Goal: Information Seeking & Learning: Learn about a topic

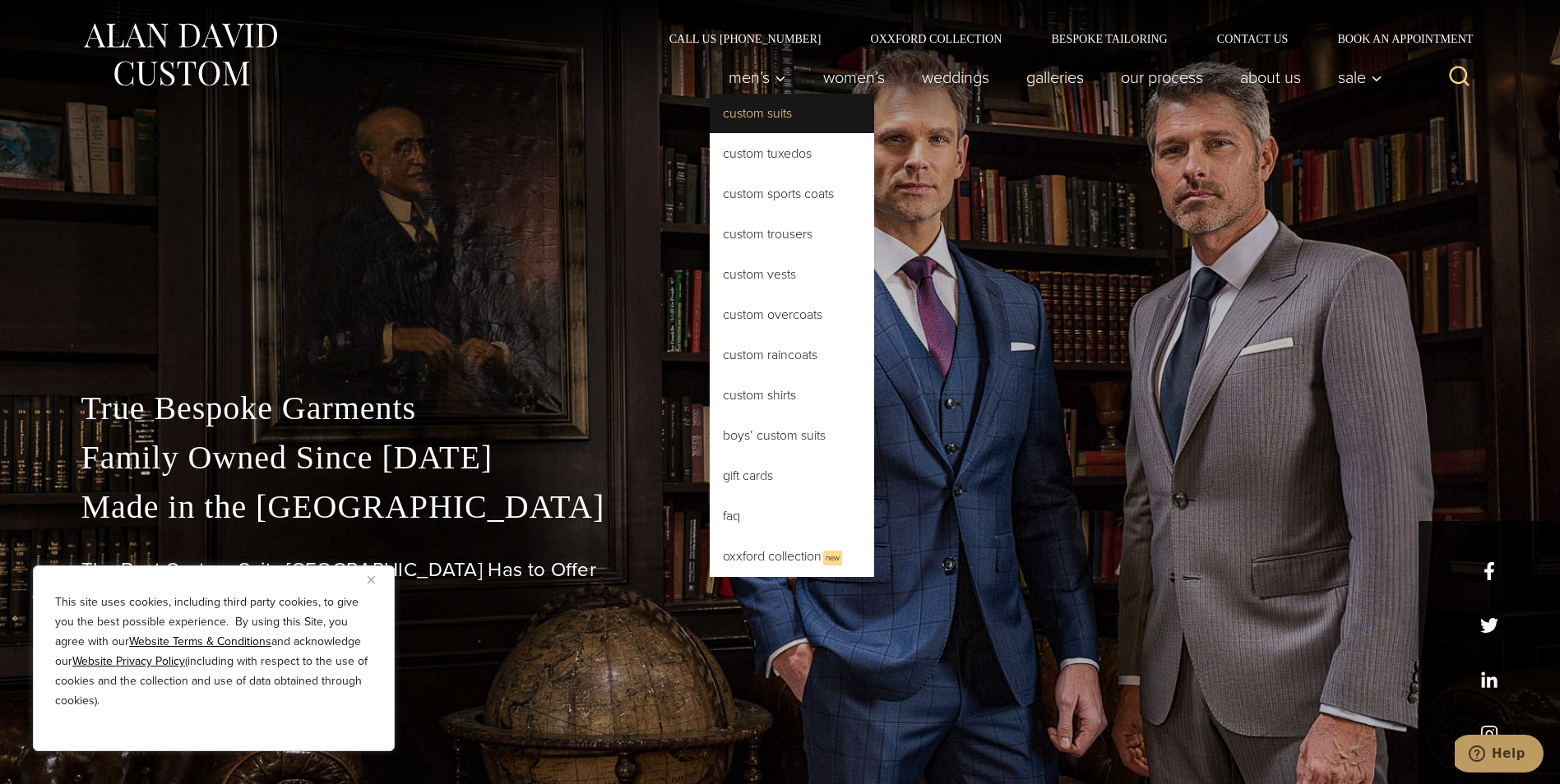
click at [767, 119] on link "Custom Suits" at bounding box center [792, 113] width 164 height 40
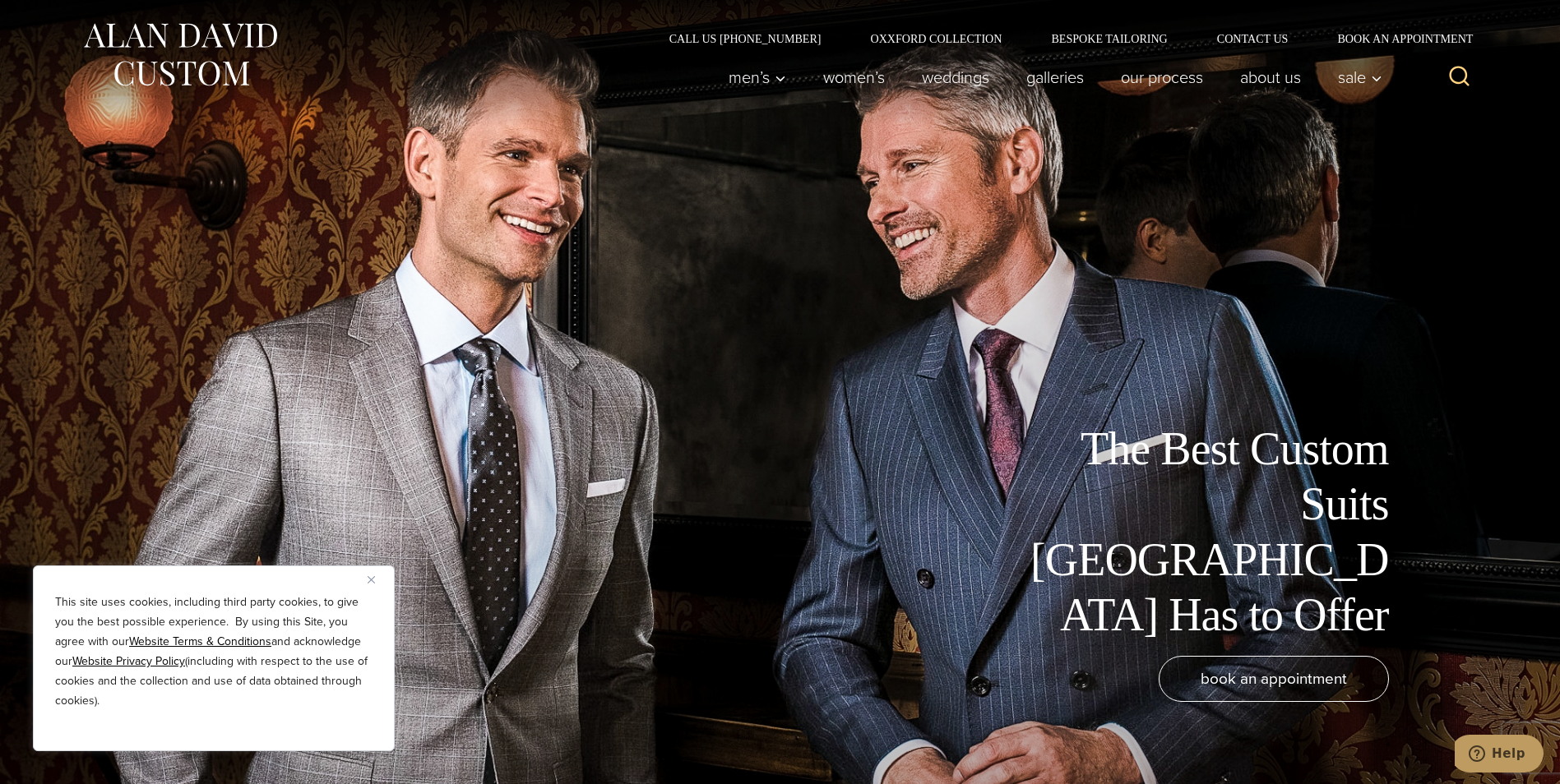
click at [375, 581] on button "Close" at bounding box center [377, 579] width 20 height 20
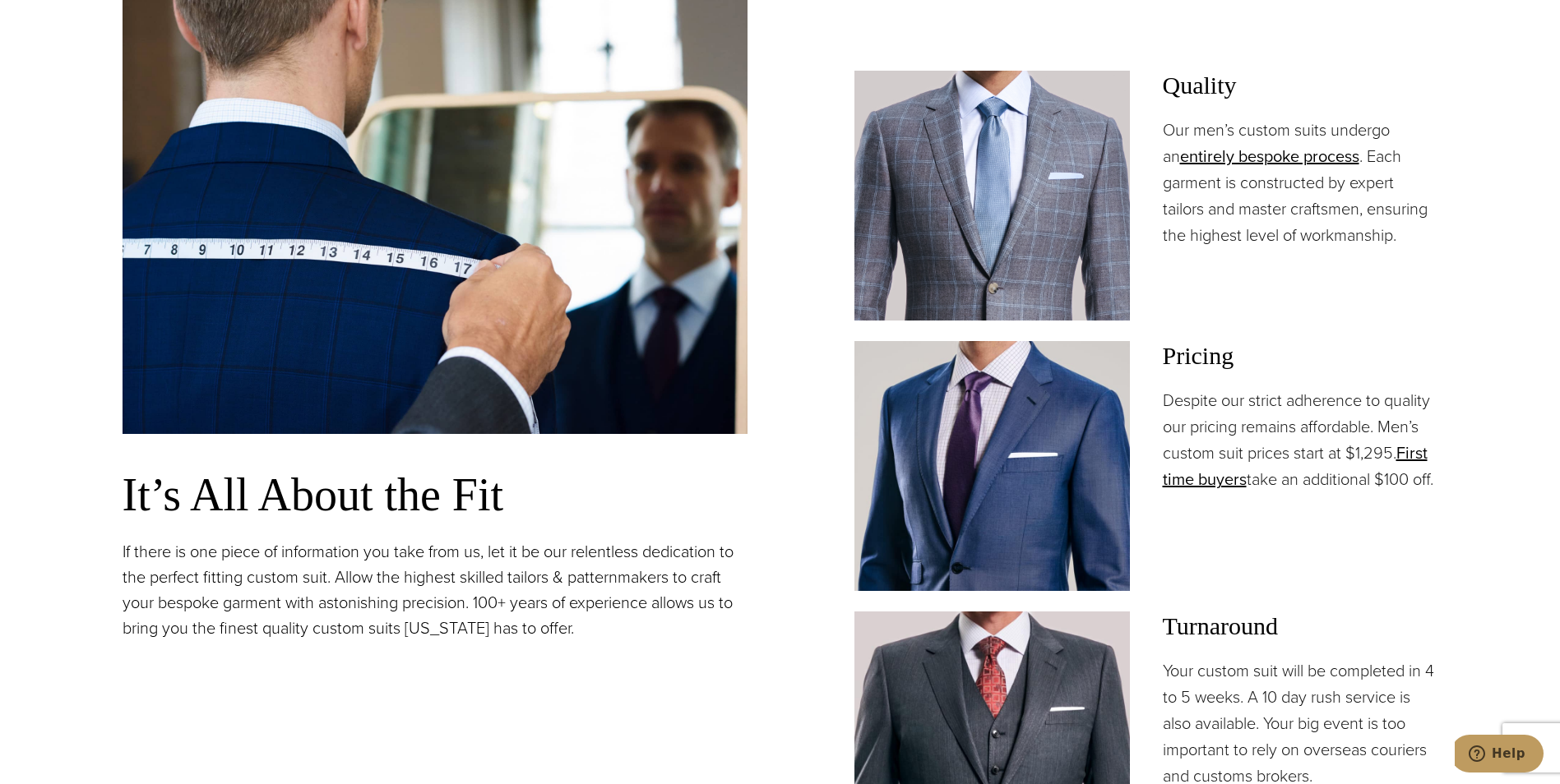
scroll to position [1233, 0]
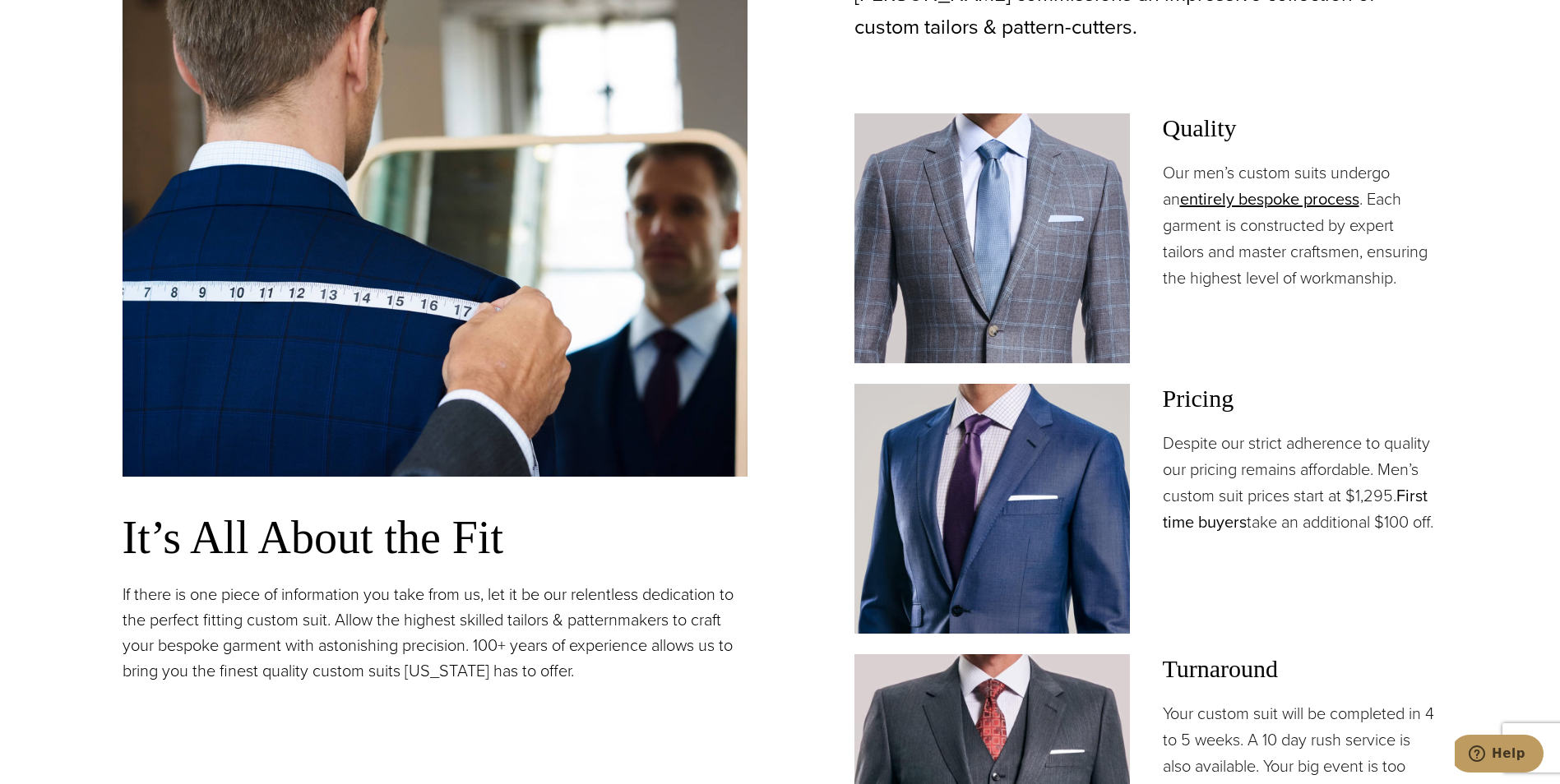
click at [1217, 529] on link "First time buyers" at bounding box center [1295, 508] width 265 height 51
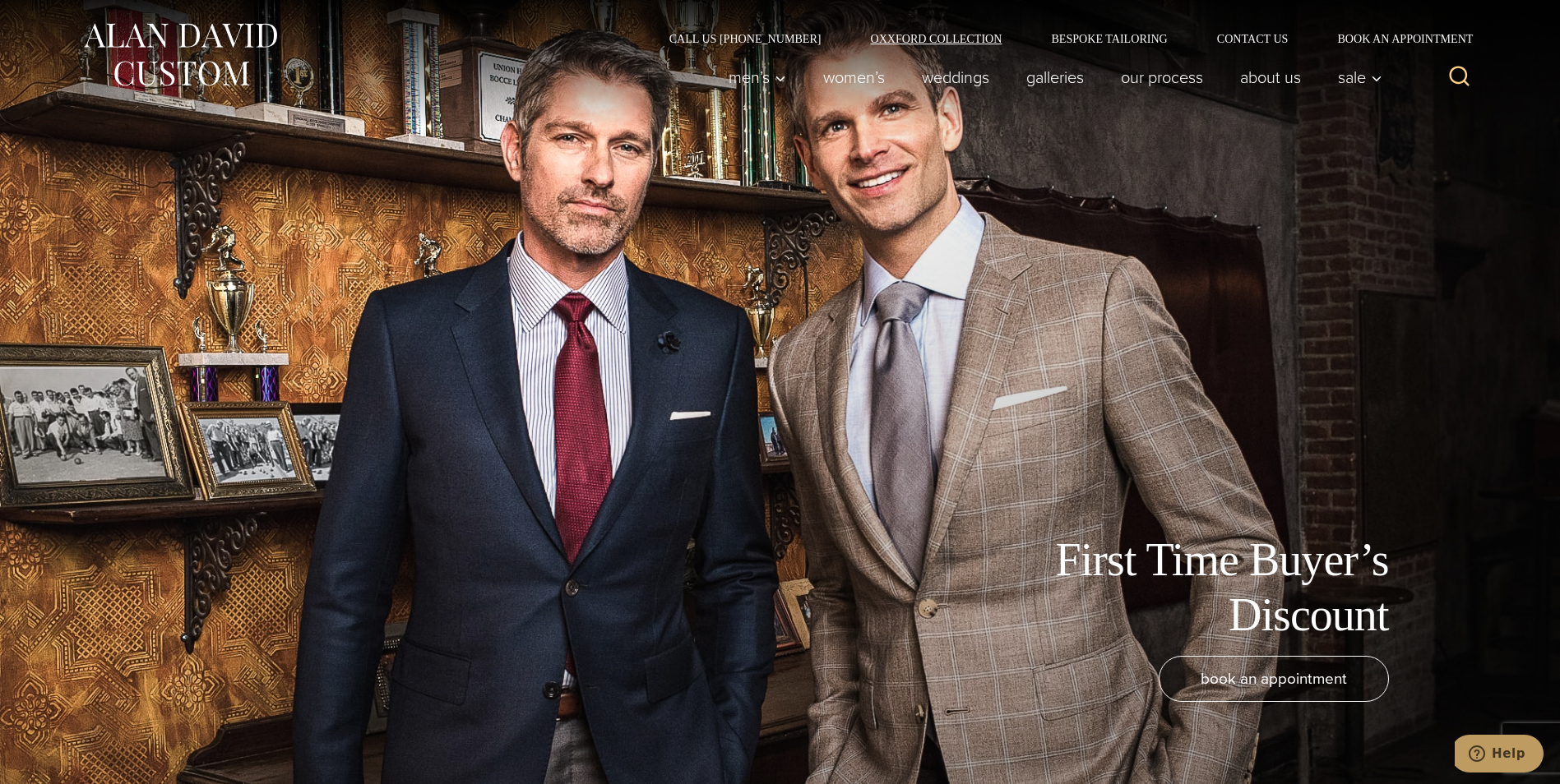
click at [936, 35] on link "Oxxford Collection" at bounding box center [935, 39] width 181 height 12
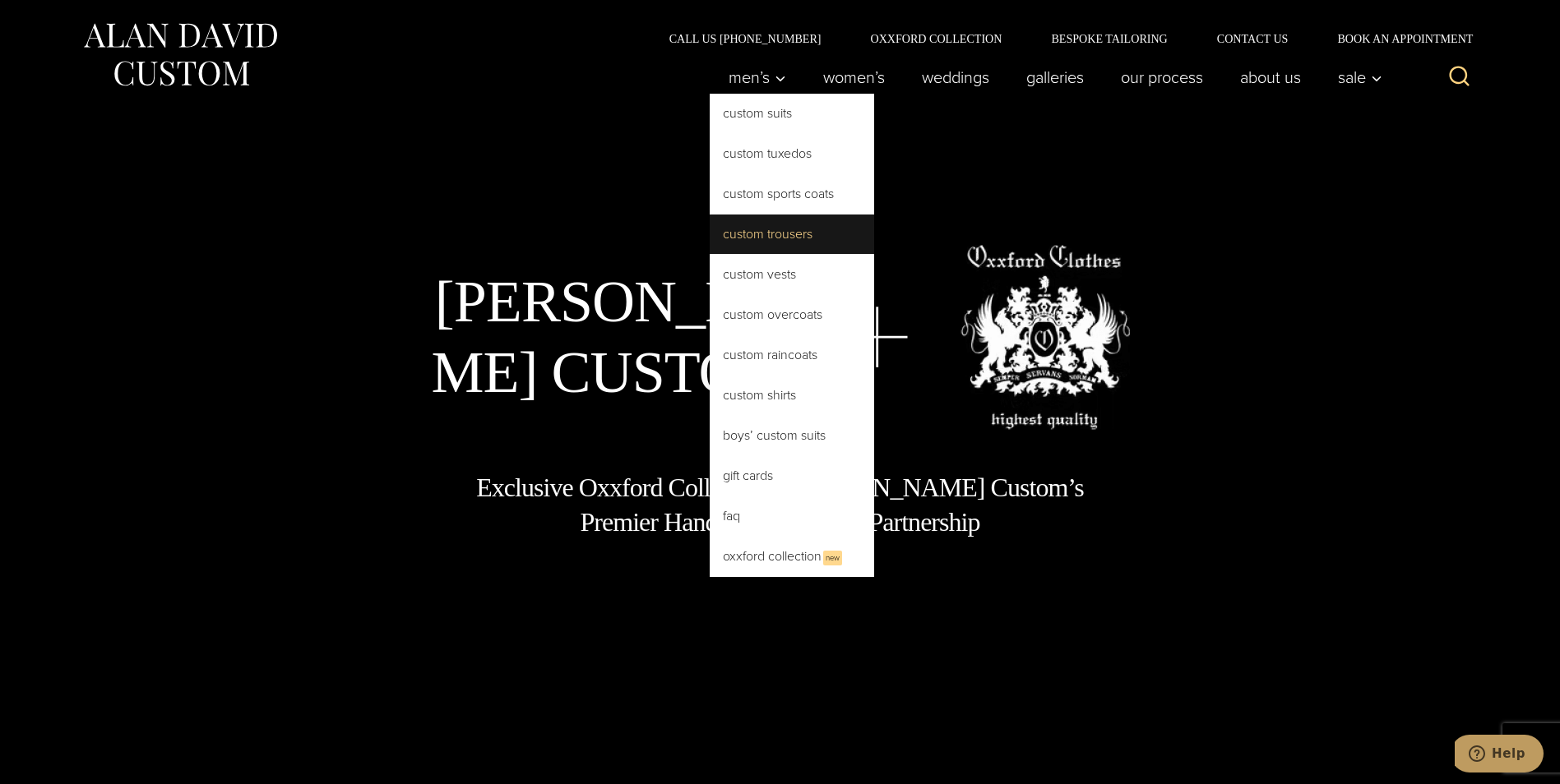
click at [776, 242] on link "Custom Trousers" at bounding box center [792, 234] width 164 height 40
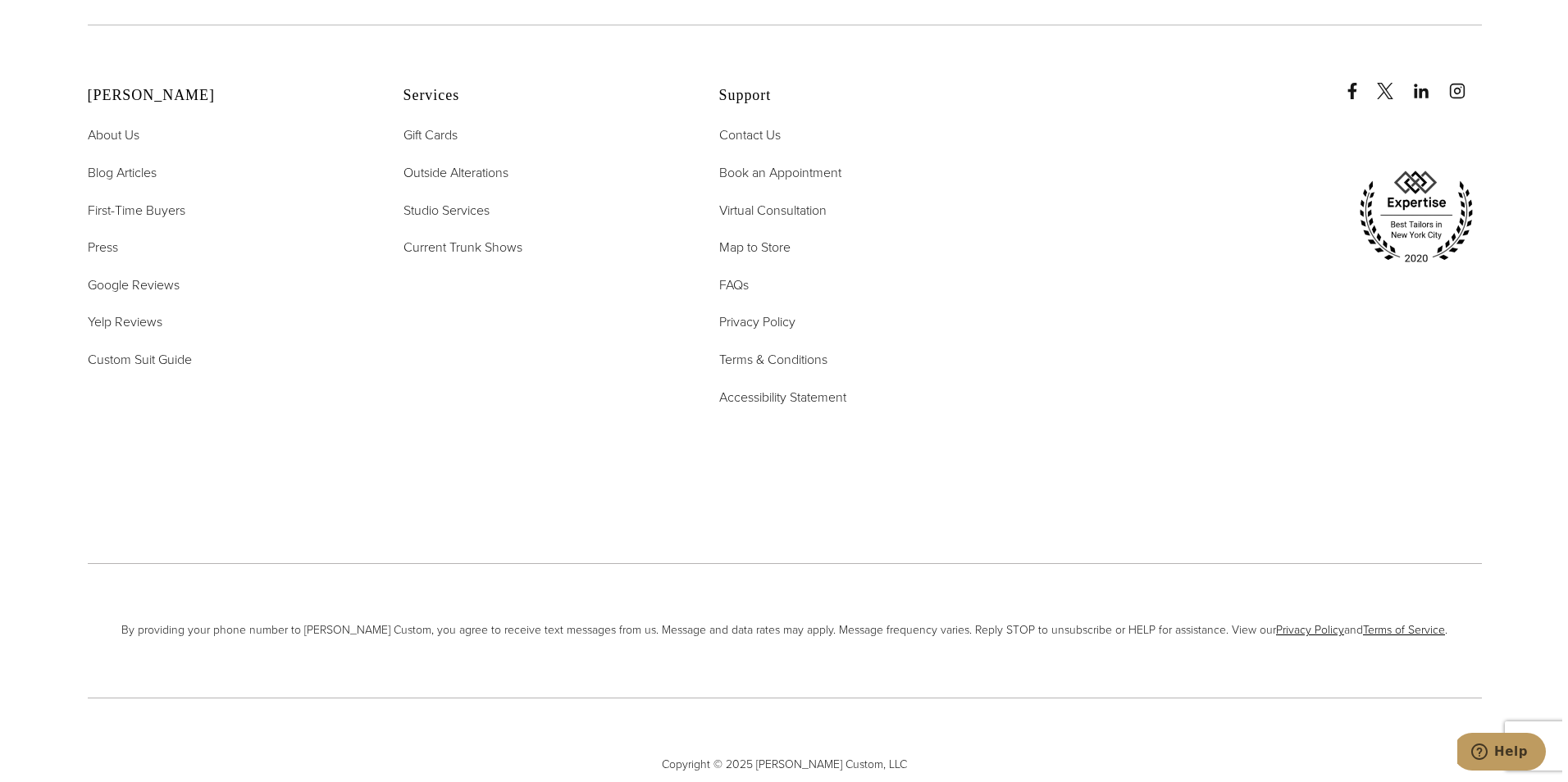
scroll to position [10593, 0]
